Goal: Information Seeking & Learning: Understand process/instructions

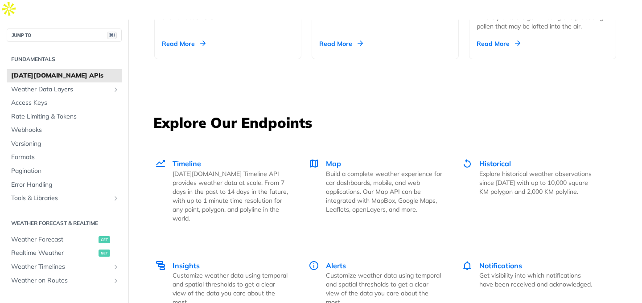
scroll to position [1185, 0]
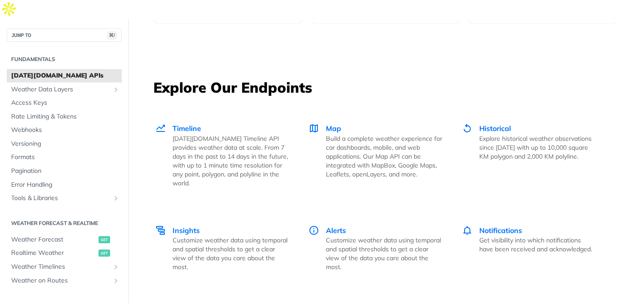
click at [206, 123] on div "Timeline [DATE][DOMAIN_NAME] Timeline API provides weather data at scale. From …" at bounding box center [231, 155] width 116 height 65
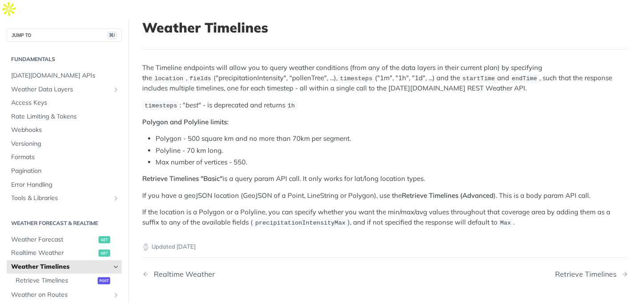
scroll to position [67, 0]
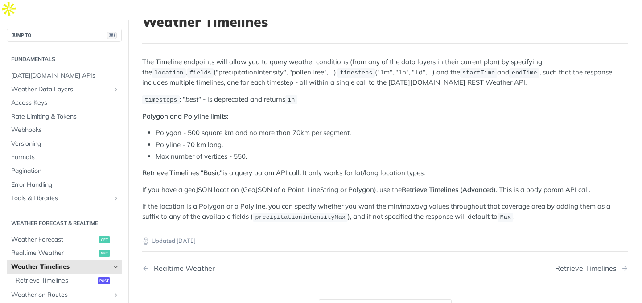
click at [114, 264] on icon "Hide subpages for Weather Timelines" at bounding box center [115, 267] width 7 height 7
click at [114, 264] on icon "Show subpages for Weather Timelines" at bounding box center [115, 267] width 7 height 7
click at [64, 277] on span "Retrieve Timelines" at bounding box center [56, 281] width 80 height 9
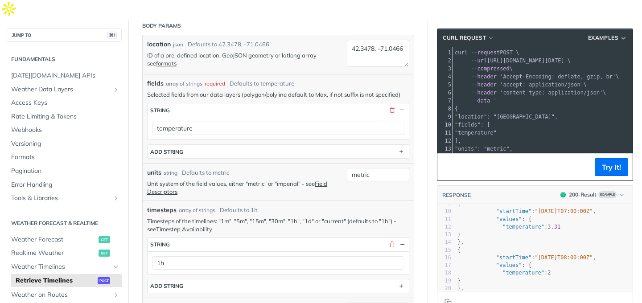
scroll to position [203, 0]
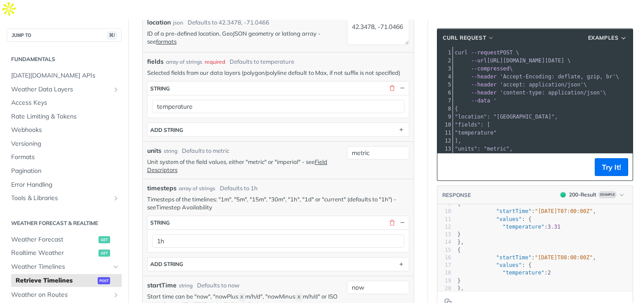
click at [199, 204] on link "Timestep Availability" at bounding box center [184, 207] width 56 height 7
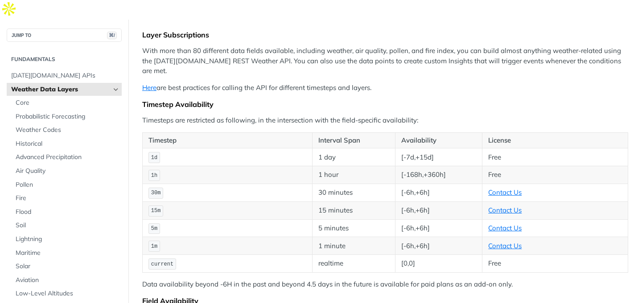
scroll to position [98, 0]
